Goal: Task Accomplishment & Management: Use online tool/utility

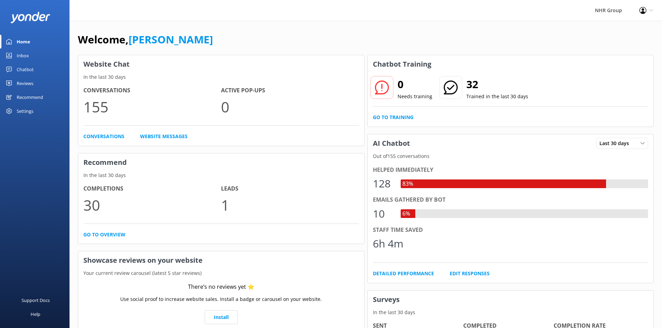
click at [30, 54] on link "Inbox" at bounding box center [34, 56] width 69 height 14
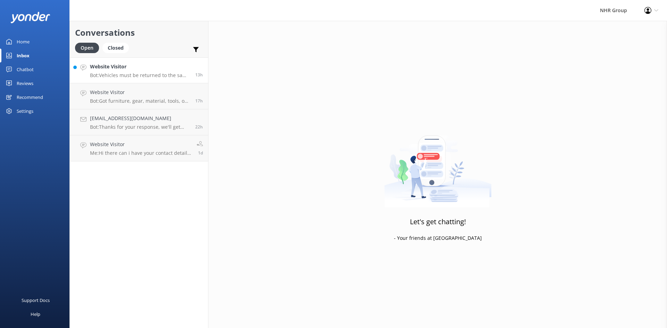
click at [111, 69] on h4 "Website Visitor" at bounding box center [140, 67] width 100 height 8
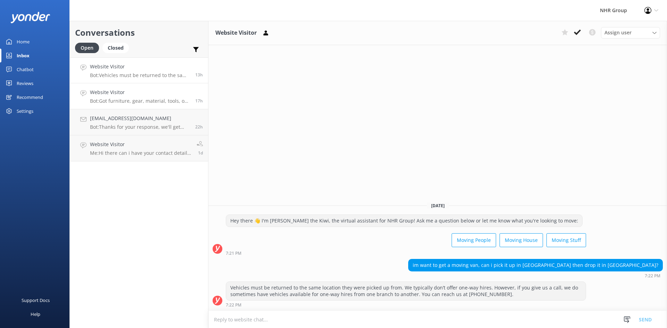
click at [115, 97] on div "Website Visitor Bot: Got furniture, gear, material, tools, or freight to move? …" at bounding box center [140, 96] width 100 height 15
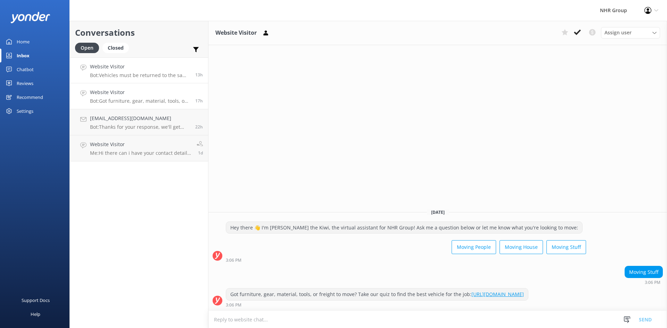
click at [130, 68] on h4 "Website Visitor" at bounding box center [140, 67] width 100 height 8
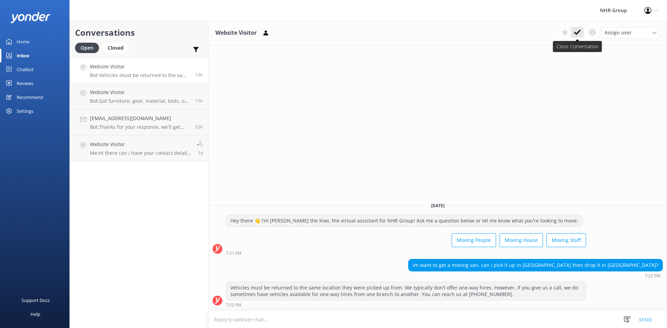
click at [575, 31] on icon at bounding box center [577, 32] width 7 height 7
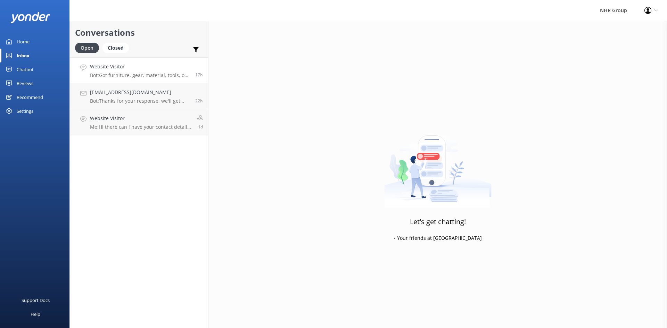
click at [132, 73] on p "Bot: Got furniture, gear, material, tools, or freight to move? Take our quiz to…" at bounding box center [140, 75] width 100 height 6
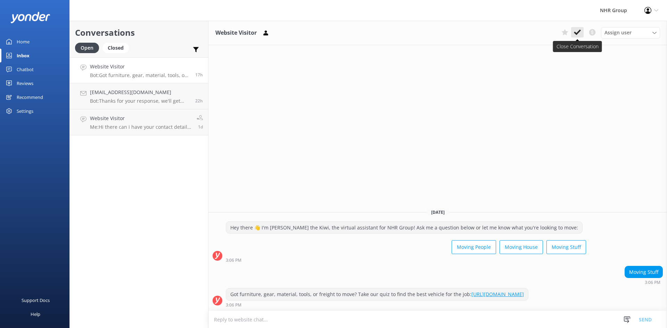
click at [575, 28] on button at bounding box center [577, 32] width 13 height 10
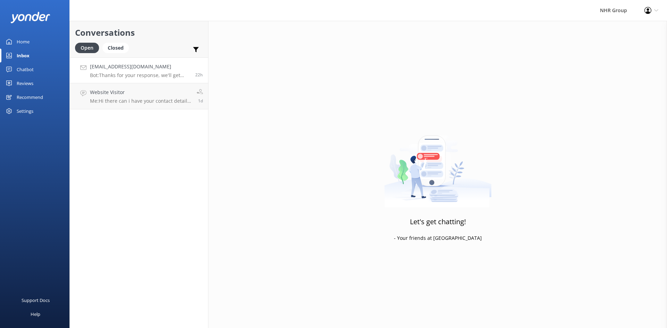
click at [163, 73] on p "Bot: Thanks for your response, we'll get back to you as soon as we can during o…" at bounding box center [140, 75] width 100 height 6
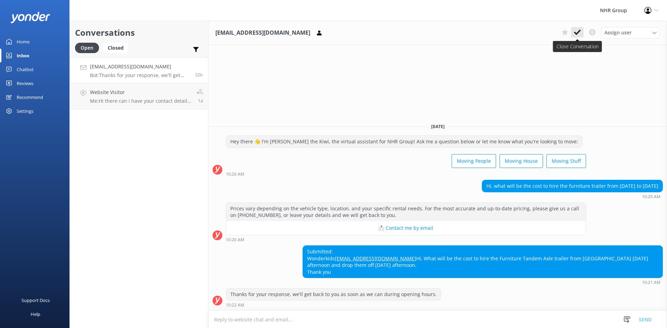
click at [580, 28] on button at bounding box center [577, 32] width 13 height 10
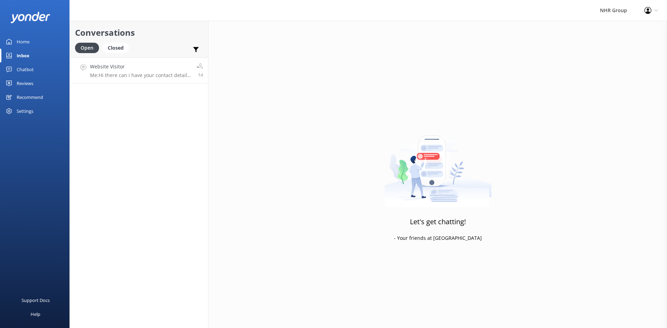
click at [130, 71] on div "Website Visitor Me: Hi there can i have your contact details so we can explain …" at bounding box center [140, 70] width 101 height 15
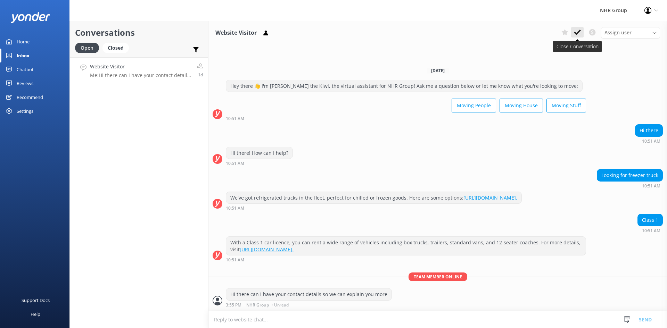
click at [575, 34] on use at bounding box center [577, 33] width 7 height 6
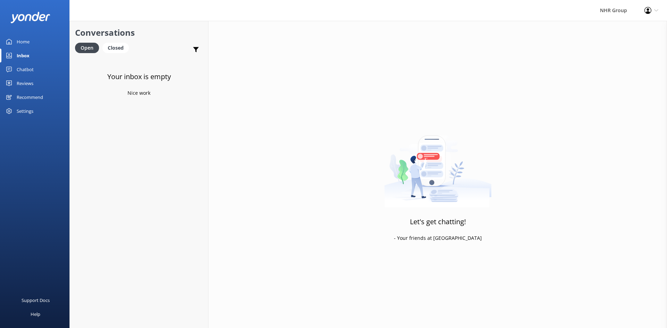
click at [17, 42] on div "Home" at bounding box center [23, 42] width 13 height 14
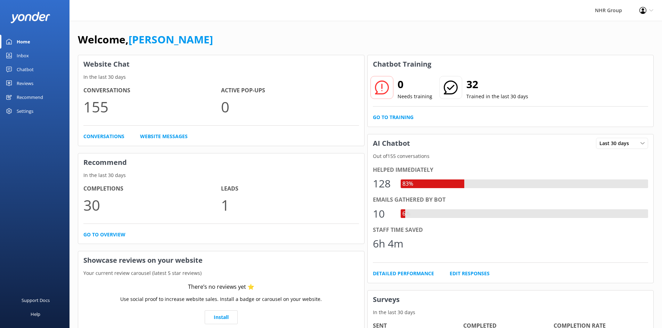
click at [15, 71] on link "Chatbot" at bounding box center [34, 70] width 69 height 14
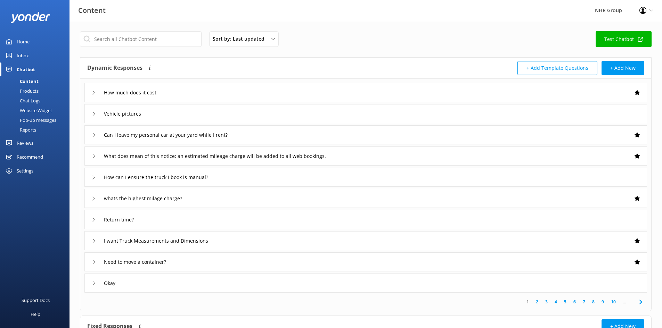
click at [21, 126] on div "Reports" at bounding box center [20, 130] width 32 height 10
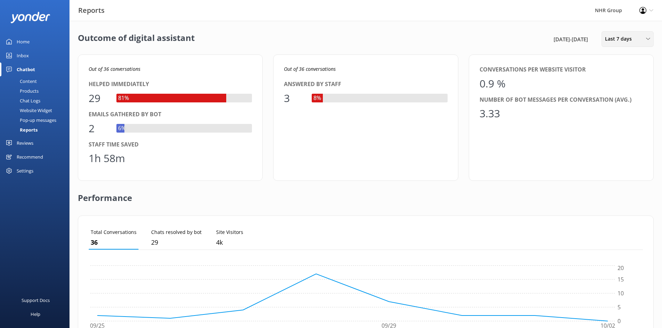
click at [614, 43] on span "Last 7 days" at bounding box center [620, 39] width 31 height 8
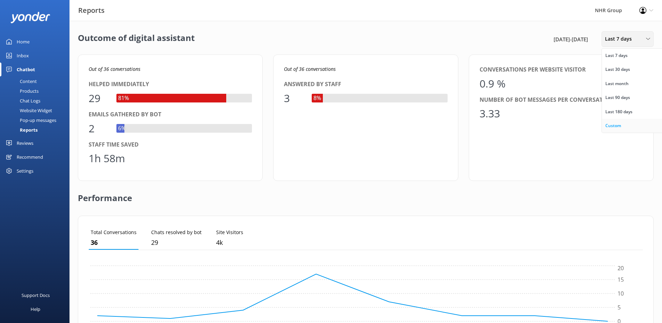
click at [622, 124] on link "Custom" at bounding box center [633, 126] width 62 height 14
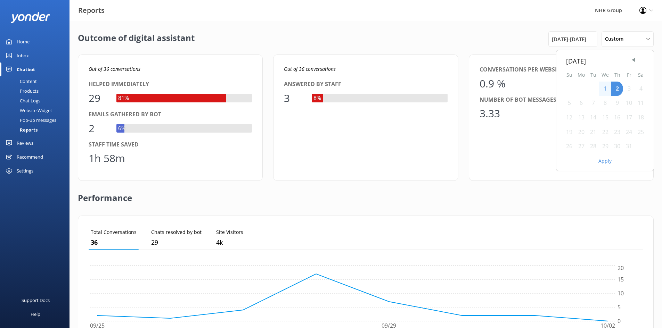
click at [604, 89] on div "1" at bounding box center [605, 89] width 12 height 15
click at [619, 90] on div "2" at bounding box center [617, 89] width 12 height 15
click at [606, 91] on div "1" at bounding box center [605, 89] width 12 height 15
click at [619, 91] on div "2" at bounding box center [617, 89] width 12 height 15
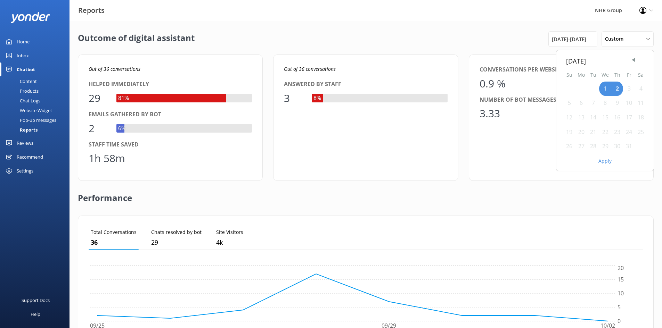
click at [605, 162] on button "Apply" at bounding box center [604, 161] width 13 height 5
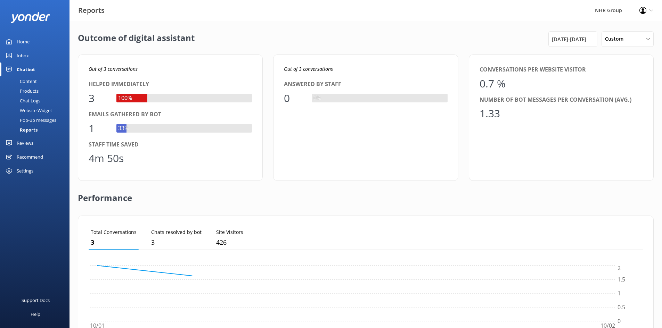
scroll to position [65, 549]
